Goal: Information Seeking & Learning: Learn about a topic

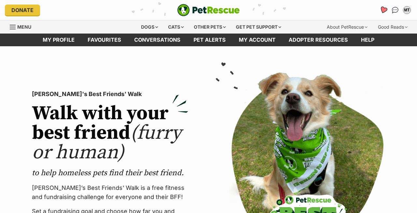
click at [384, 9] on icon "Favourites" at bounding box center [384, 9] width 8 height 7
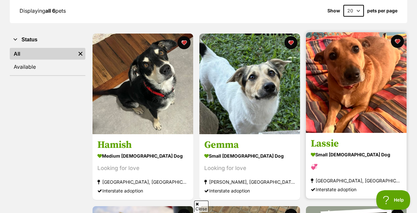
click at [345, 72] on img at bounding box center [356, 82] width 101 height 101
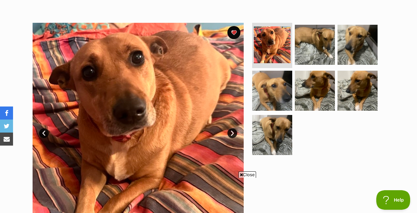
scroll to position [114, 0]
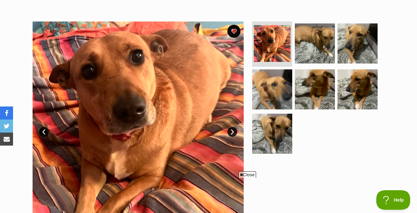
click at [140, 87] on img at bounding box center [138, 127] width 211 height 211
click at [228, 132] on link "Next" at bounding box center [233, 132] width 10 height 10
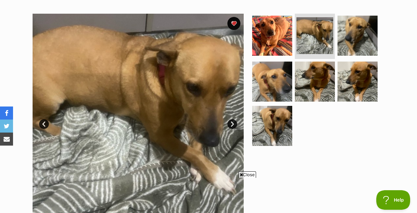
scroll to position [125, 0]
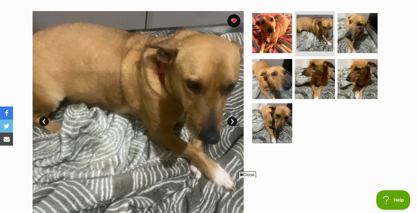
click at [231, 123] on link "Next" at bounding box center [233, 122] width 10 height 10
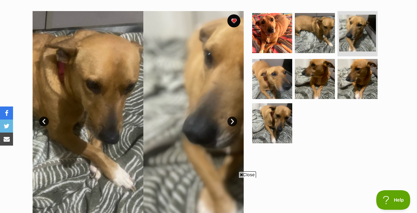
scroll to position [0, 0]
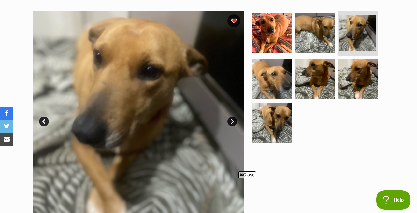
click at [231, 123] on link "Next" at bounding box center [233, 122] width 10 height 10
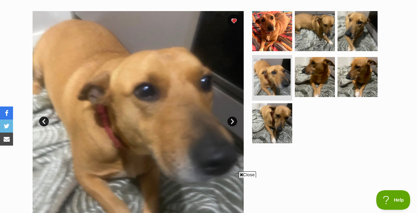
click at [231, 123] on link "Next" at bounding box center [233, 122] width 10 height 10
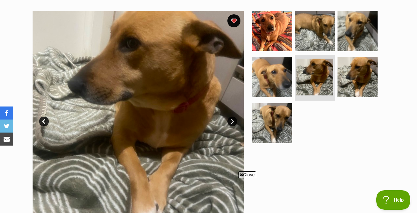
click at [231, 123] on link "Next" at bounding box center [233, 122] width 10 height 10
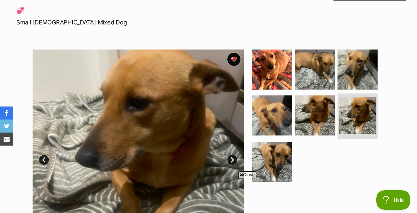
scroll to position [75, 0]
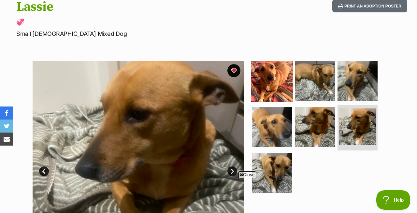
click at [262, 77] on img at bounding box center [272, 81] width 42 height 42
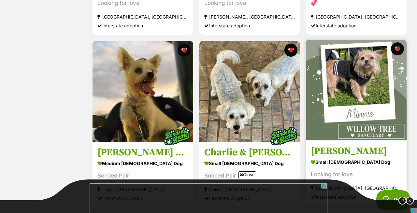
scroll to position [300, 0]
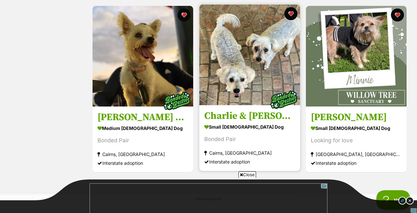
click at [247, 59] on img at bounding box center [249, 55] width 101 height 101
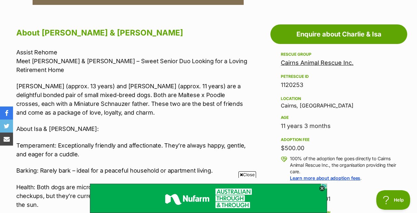
click at [330, 66] on link "Cairns Animal Rescue Inc." at bounding box center [317, 62] width 73 height 7
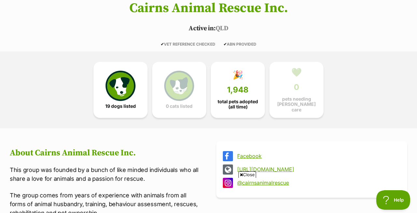
scroll to position [126, 0]
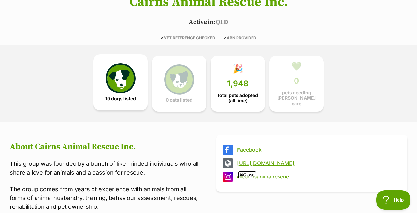
click at [125, 93] on link "19 dogs listed" at bounding box center [121, 82] width 54 height 56
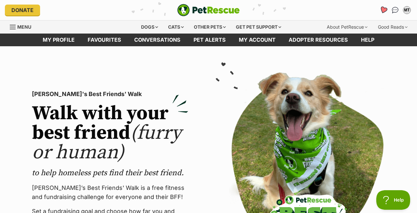
click at [382, 10] on icon "Favourites" at bounding box center [384, 9] width 8 height 7
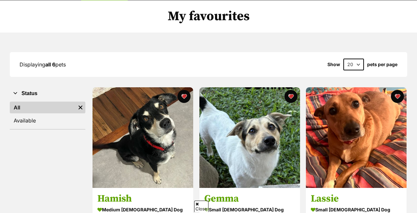
scroll to position [64, 0]
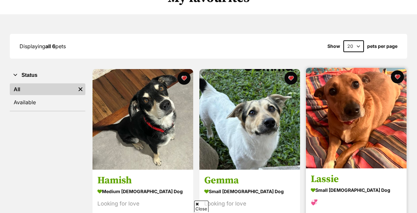
click at [353, 103] on img at bounding box center [356, 118] width 101 height 101
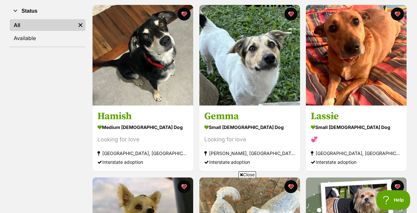
scroll to position [136, 0]
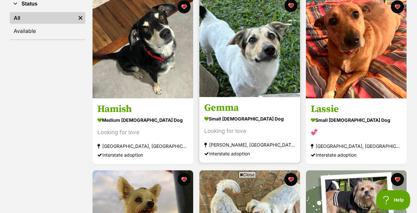
click at [246, 66] on img at bounding box center [249, 46] width 101 height 101
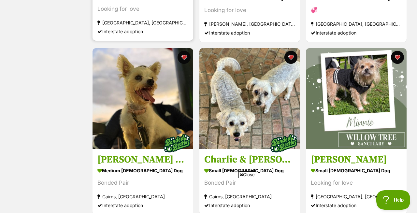
scroll to position [275, 0]
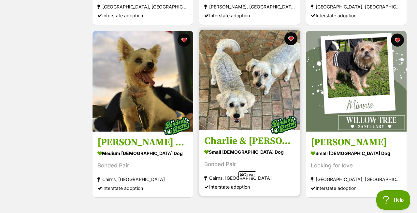
click at [247, 77] on img at bounding box center [249, 80] width 101 height 101
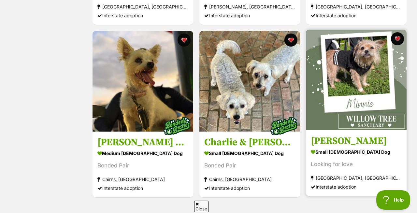
click at [359, 59] on img at bounding box center [356, 80] width 101 height 101
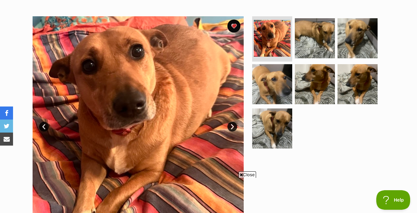
click at [141, 111] on img at bounding box center [138, 121] width 211 height 211
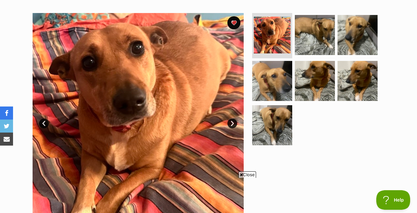
click at [232, 123] on link "Next" at bounding box center [233, 124] width 10 height 10
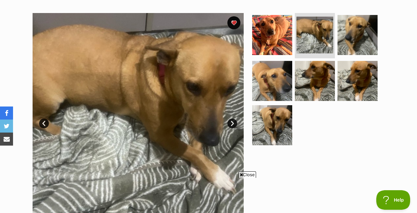
click at [232, 123] on link "Next" at bounding box center [233, 124] width 10 height 10
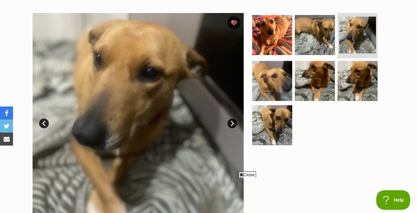
click at [232, 123] on link "Next" at bounding box center [233, 124] width 10 height 10
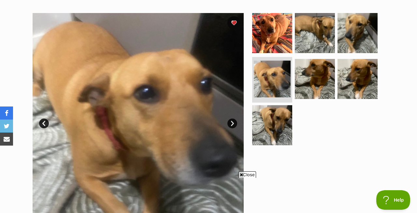
click at [232, 123] on link "Next" at bounding box center [233, 124] width 10 height 10
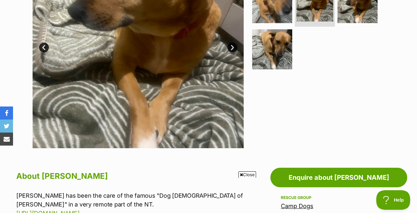
scroll to position [142, 0]
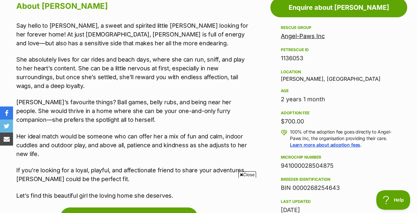
scroll to position [404, 0]
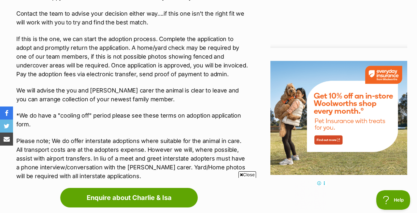
scroll to position [870, 0]
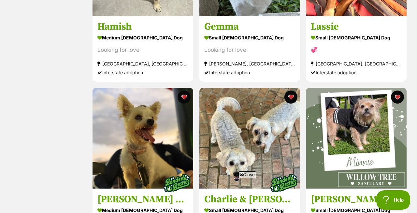
scroll to position [214, 0]
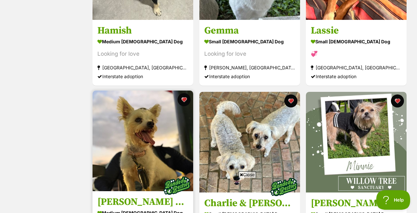
click at [143, 136] on img at bounding box center [143, 141] width 101 height 101
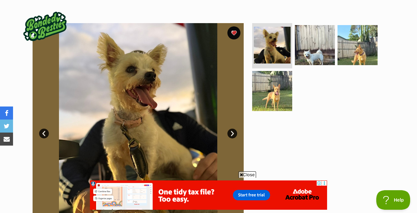
click at [231, 132] on link "Next" at bounding box center [233, 134] width 10 height 10
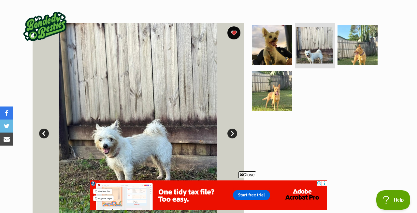
click at [231, 132] on link "Next" at bounding box center [233, 134] width 10 height 10
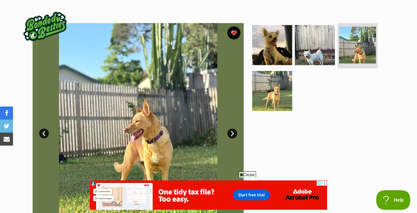
click at [231, 132] on link "Next" at bounding box center [233, 134] width 10 height 10
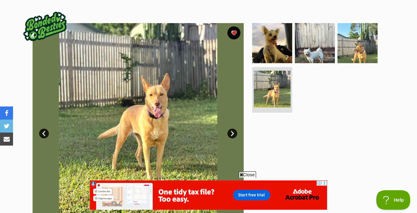
click at [231, 132] on link "Next" at bounding box center [233, 134] width 10 height 10
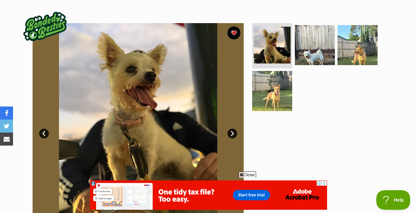
click at [231, 132] on link "Next" at bounding box center [233, 134] width 10 height 10
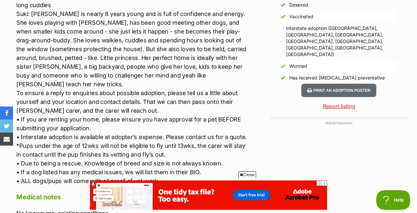
scroll to position [665, 0]
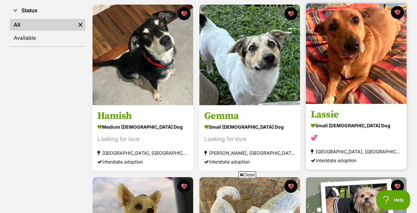
scroll to position [101, 0]
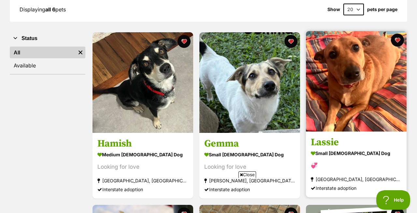
click at [354, 57] on img at bounding box center [356, 81] width 101 height 101
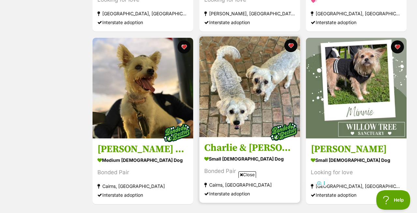
scroll to position [252, 0]
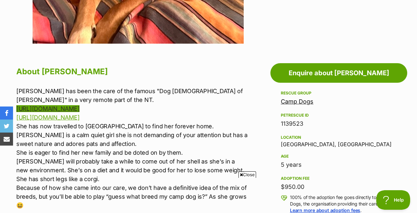
click at [80, 109] on link "[URL][DOMAIN_NAME]" at bounding box center [47, 108] width 63 height 7
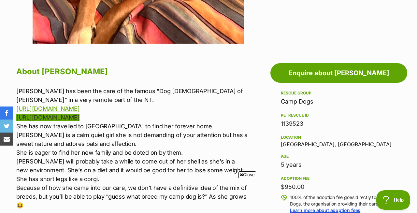
click at [80, 116] on link "[URL][DOMAIN_NAME]" at bounding box center [47, 117] width 63 height 7
